Goal: Task Accomplishment & Management: Manage account settings

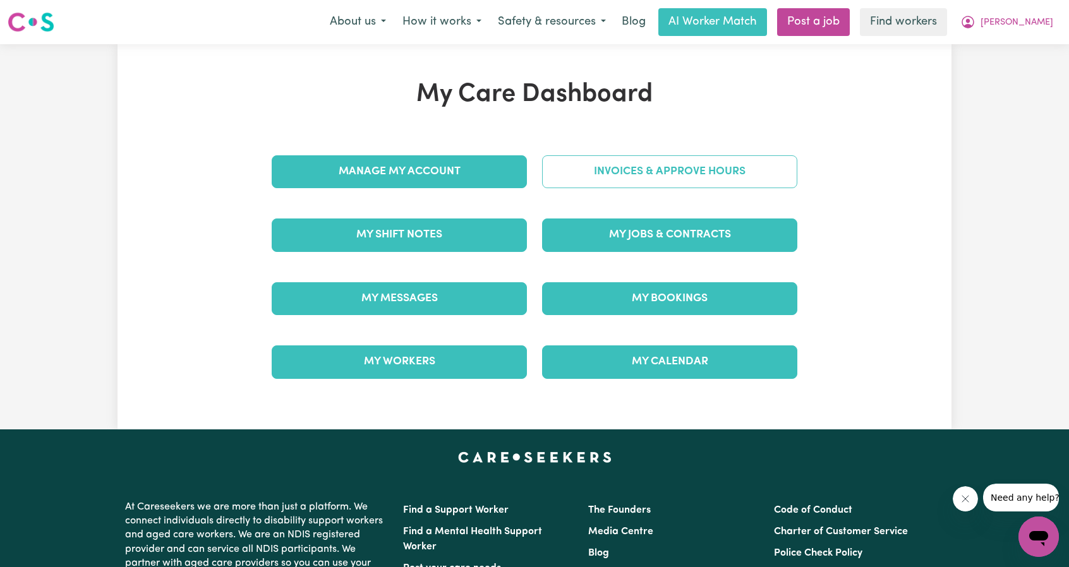
click at [596, 180] on link "Invoices & Approve Hours" at bounding box center [669, 171] width 255 height 33
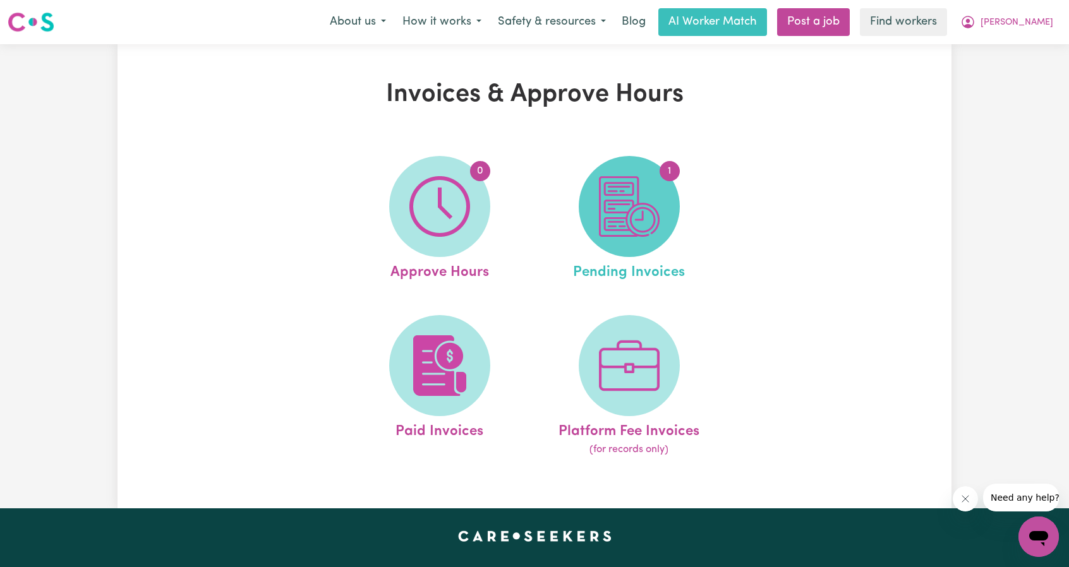
click at [611, 196] on img at bounding box center [629, 206] width 61 height 61
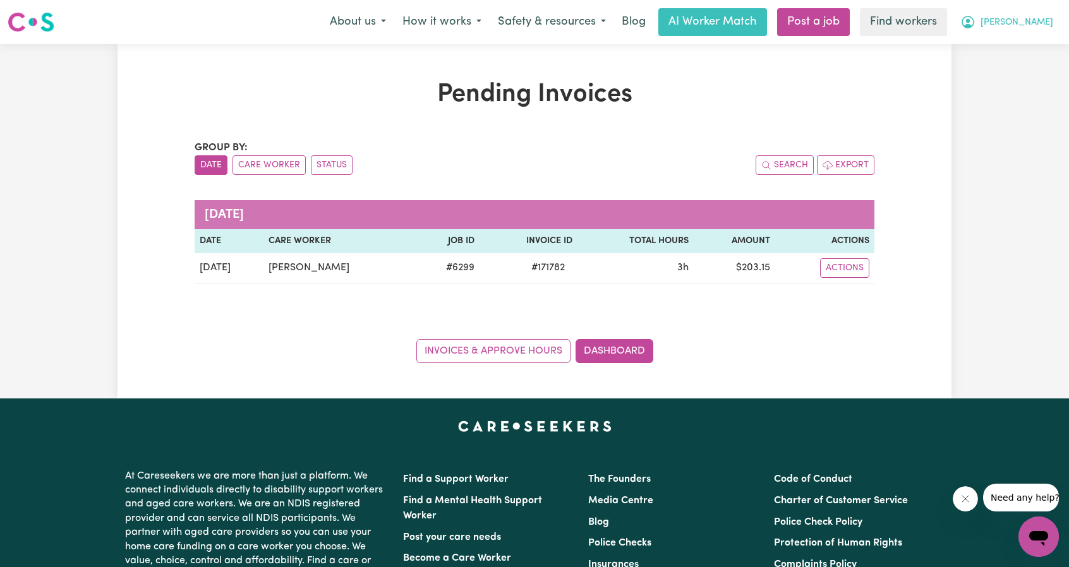
click at [1024, 32] on button "[PERSON_NAME]" at bounding box center [1006, 22] width 109 height 27
click at [1012, 69] on link "Logout" at bounding box center [1011, 73] width 100 height 24
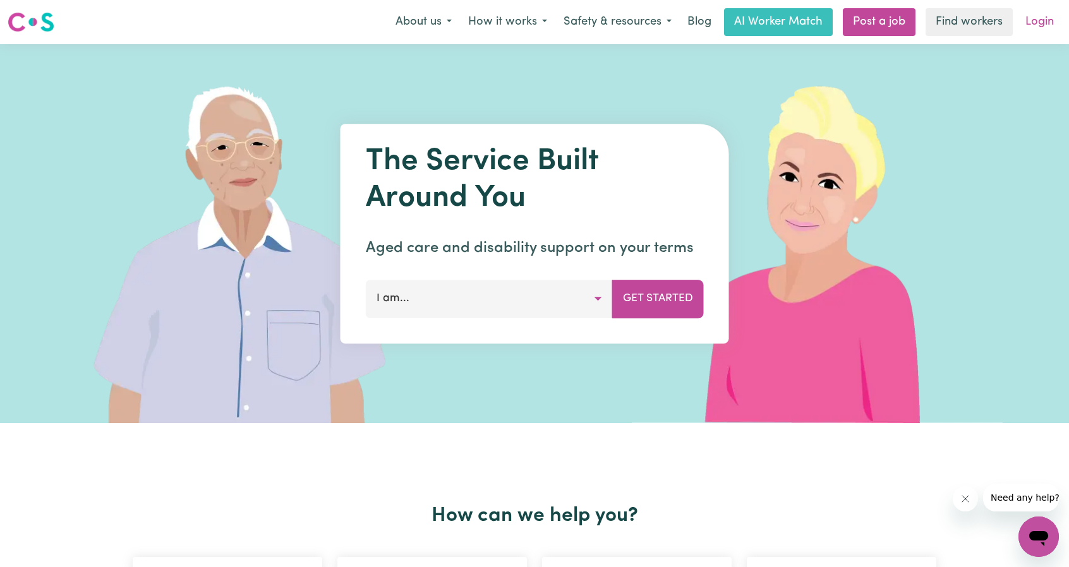
click at [1048, 30] on link "Login" at bounding box center [1039, 22] width 44 height 28
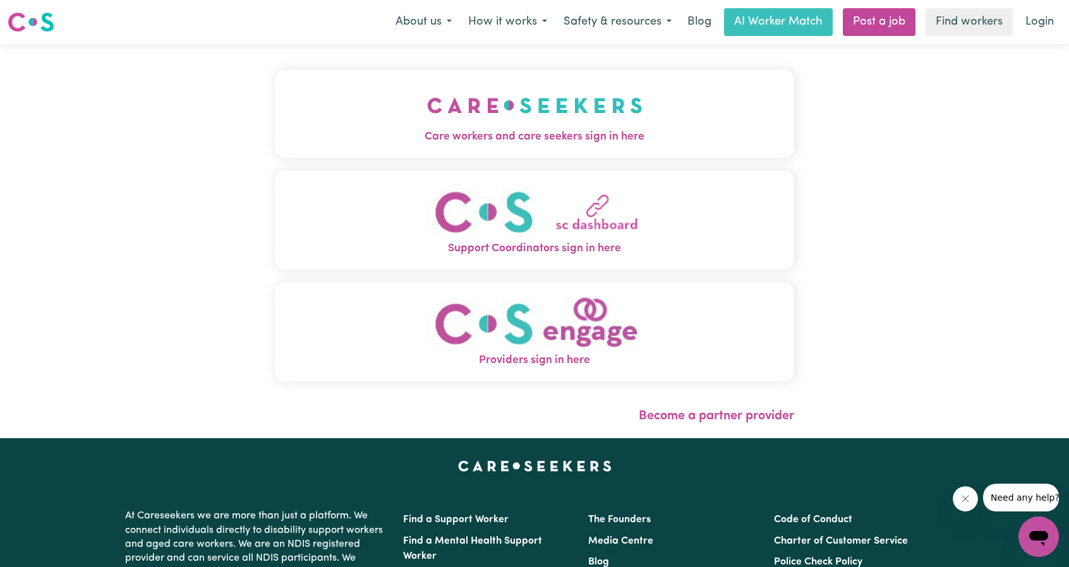
click at [471, 114] on button "Care workers and care seekers sign in here" at bounding box center [534, 113] width 519 height 88
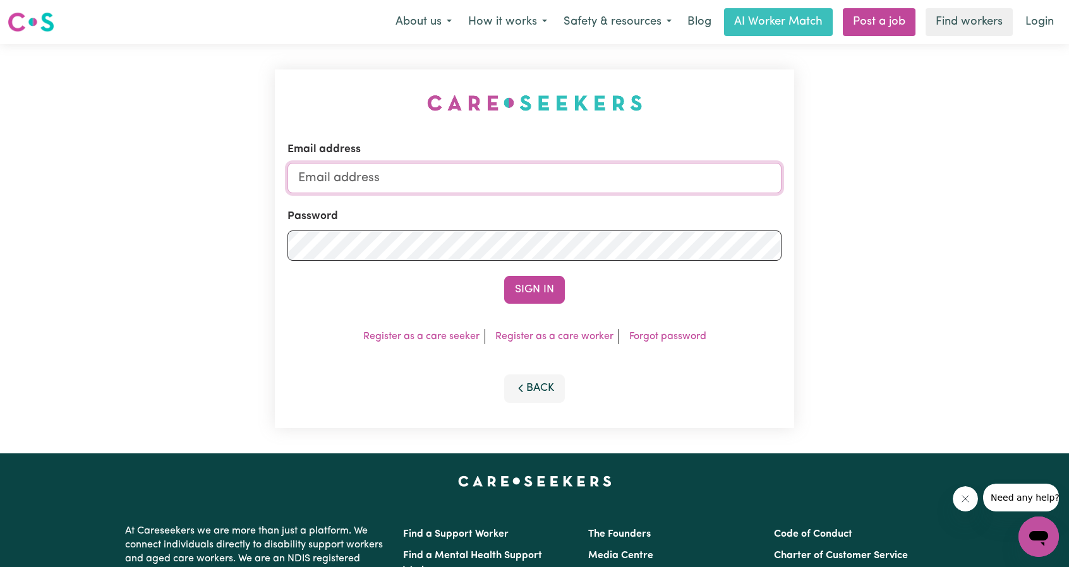
click at [525, 176] on input "Email address" at bounding box center [534, 178] width 494 height 30
drag, startPoint x: 362, startPoint y: 185, endPoint x: 718, endPoint y: 216, distance: 357.5
click at [745, 200] on form "Email address [EMAIL_ADDRESS][PERSON_NAME][DOMAIN_NAME] Password Sign In" at bounding box center [534, 222] width 494 height 162
type input "[EMAIL_ADDRESS][DOMAIN_NAME]"
click at [554, 273] on form "Email address [EMAIL_ADDRESS][DOMAIN_NAME] Password Sign In" at bounding box center [534, 222] width 494 height 162
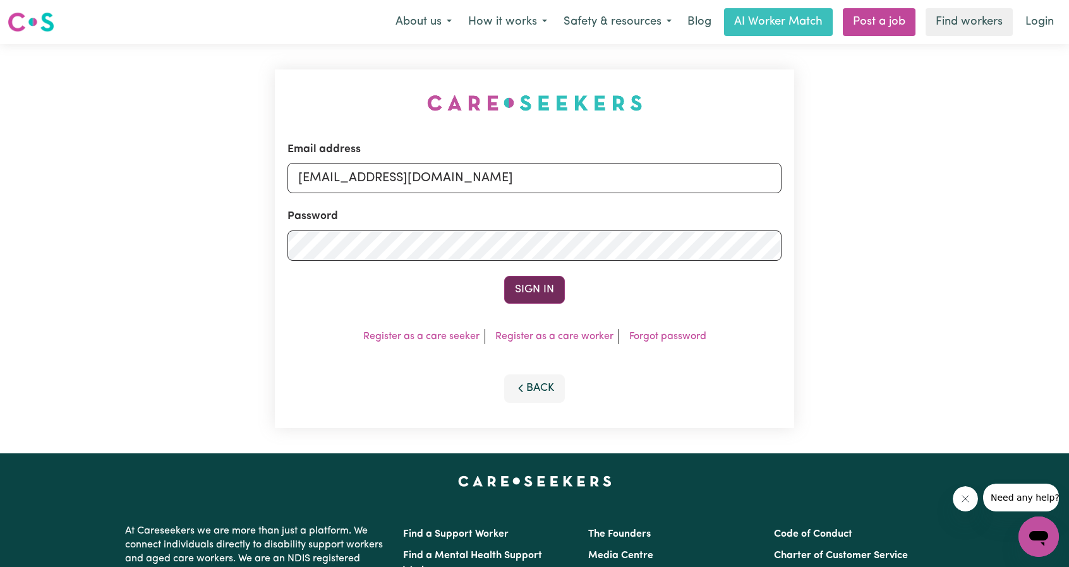
click at [537, 289] on button "Sign In" at bounding box center [534, 290] width 61 height 28
